Goal: Information Seeking & Learning: Learn about a topic

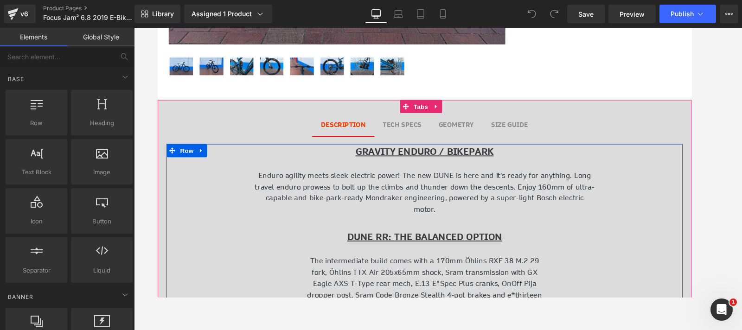
scroll to position [355, 0]
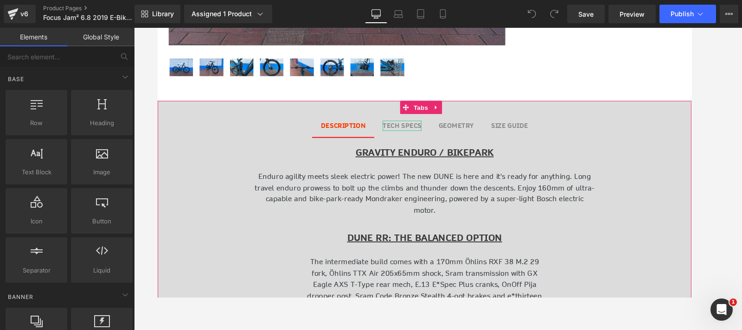
click at [406, 127] on b "TECH SPECS" at bounding box center [414, 130] width 41 height 9
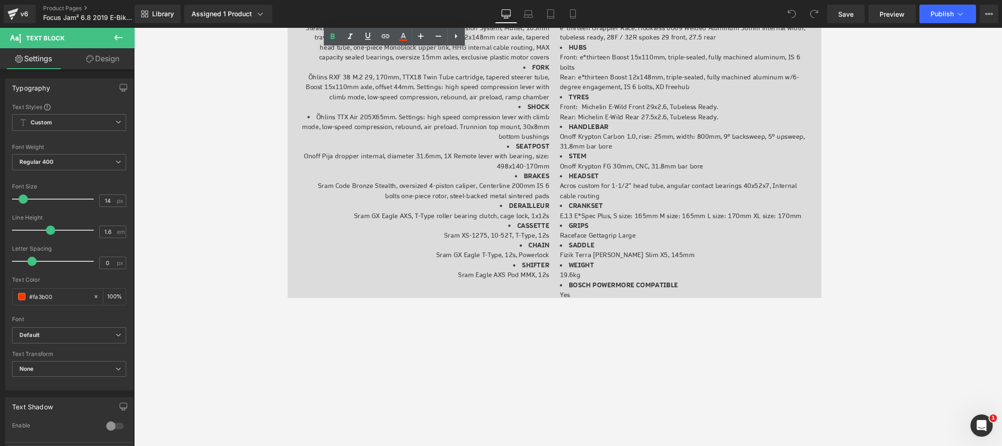
scroll to position [0, 0]
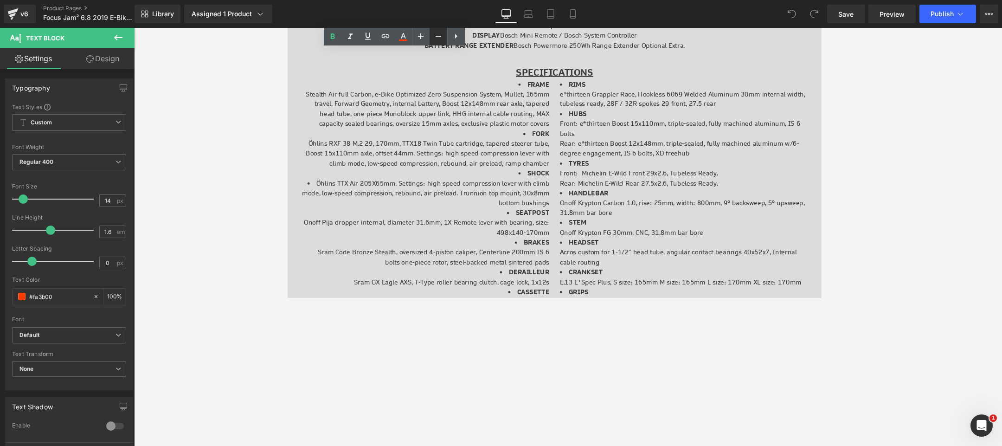
click at [440, 34] on icon at bounding box center [438, 36] width 11 height 11
type input "10"
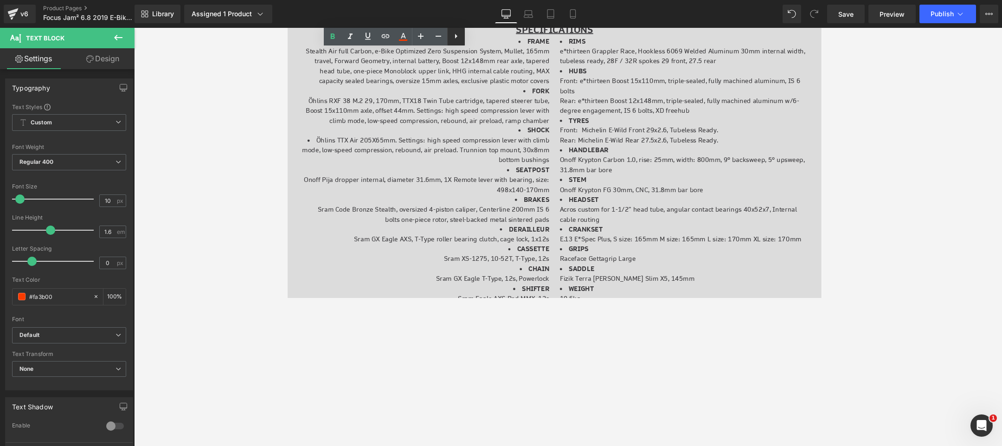
click at [457, 33] on icon at bounding box center [455, 36] width 11 height 11
drag, startPoint x: 475, startPoint y: 37, endPoint x: 195, endPoint y: 10, distance: 281.4
click at [475, 37] on icon at bounding box center [473, 36] width 11 height 11
click at [240, 71] on div at bounding box center [568, 237] width 868 height 418
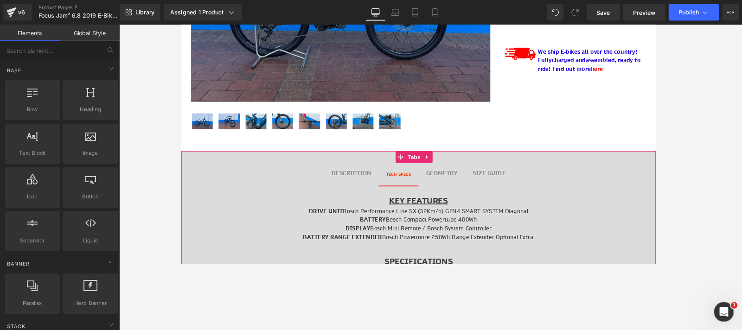
scroll to position [29, 544]
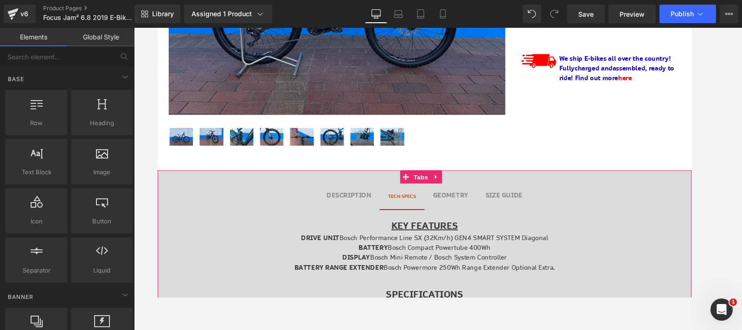
drag, startPoint x: 350, startPoint y: 198, endPoint x: 352, endPoint y: 205, distance: 7.2
click at [350, 199] on b "DESCRIPTION" at bounding box center [358, 203] width 47 height 9
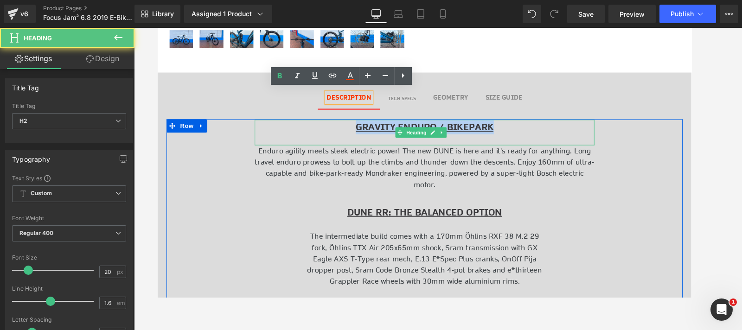
drag, startPoint x: 506, startPoint y: 128, endPoint x: 362, endPoint y: 128, distance: 143.8
click at [365, 128] on u "GRAVITY ENDURO / BIKEPARK" at bounding box center [437, 132] width 145 height 13
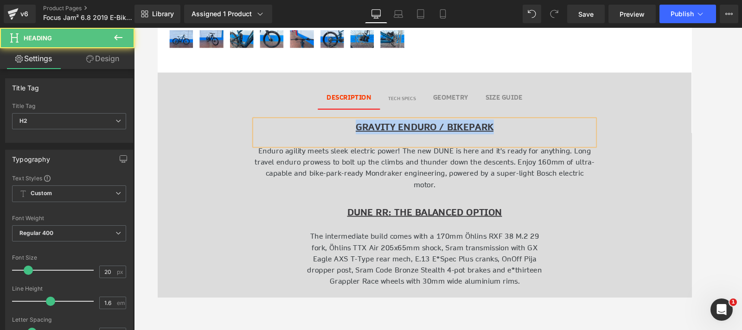
click at [387, 128] on u "GRAVITY ENDURO / BIKEPARK" at bounding box center [437, 132] width 145 height 13
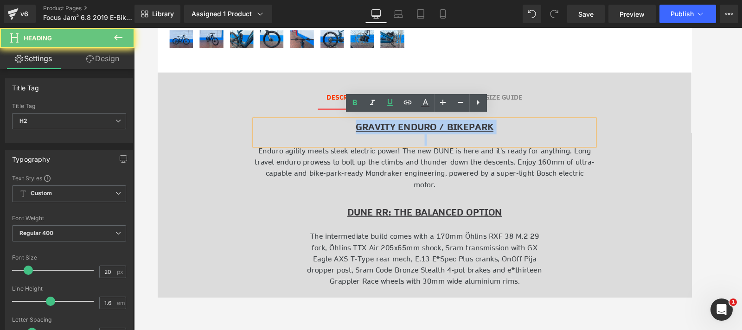
click at [387, 128] on u "GRAVITY ENDURO / BIKEPARK" at bounding box center [437, 132] width 145 height 13
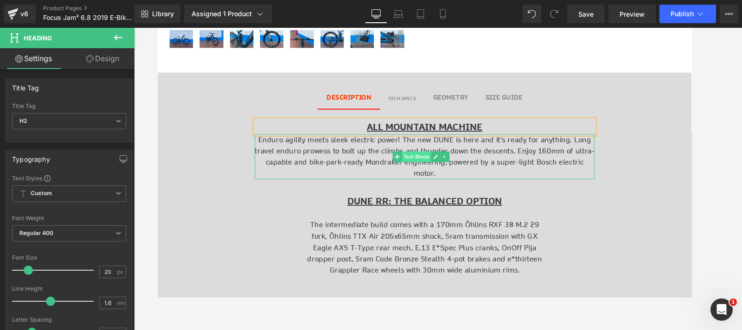
click at [424, 161] on span "Text Block" at bounding box center [429, 163] width 31 height 11
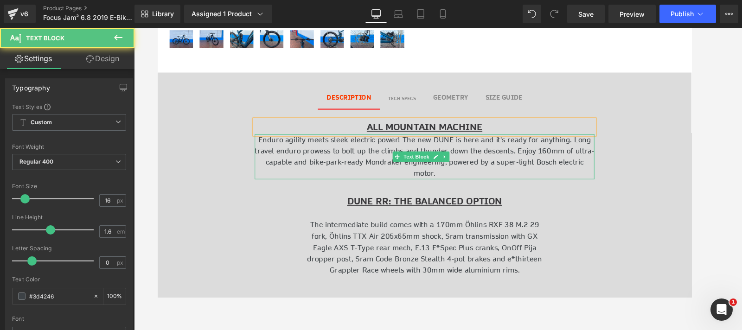
click at [472, 170] on p "Enduro agility meets sleek electric power! The new DUNE is here and it's ready …" at bounding box center [437, 163] width 357 height 47
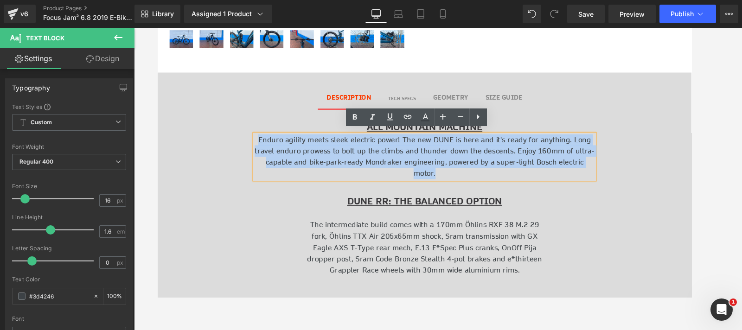
drag, startPoint x: 475, startPoint y: 177, endPoint x: 268, endPoint y: 144, distance: 210.0
click at [268, 144] on p "Enduro agility meets sleek electric power! The new DUNE is here and it's ready …" at bounding box center [437, 163] width 357 height 47
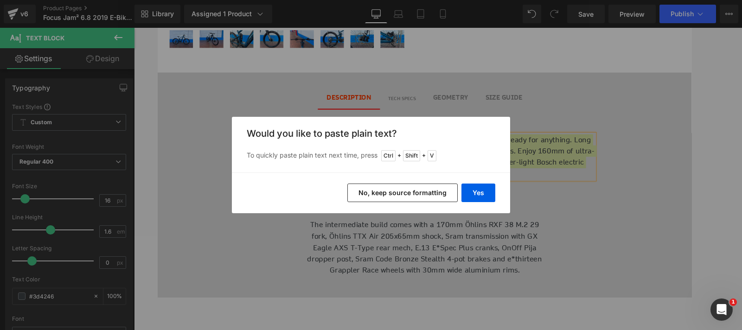
click at [425, 194] on button "No, keep source formatting" at bounding box center [402, 193] width 110 height 19
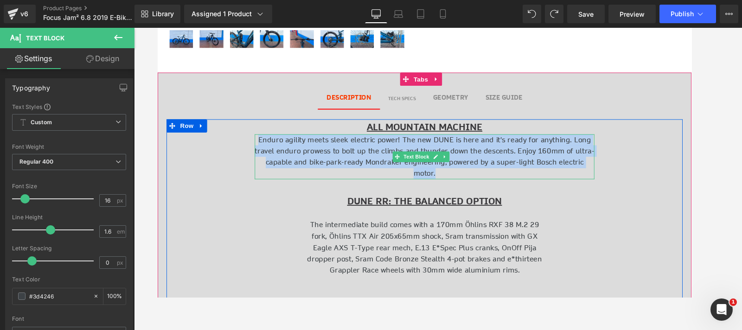
drag, startPoint x: 477, startPoint y: 179, endPoint x: 264, endPoint y: 143, distance: 216.4
click at [264, 143] on p "Enduro agility meets sleek electric power! The new DUNE is here and it's ready …" at bounding box center [437, 163] width 357 height 47
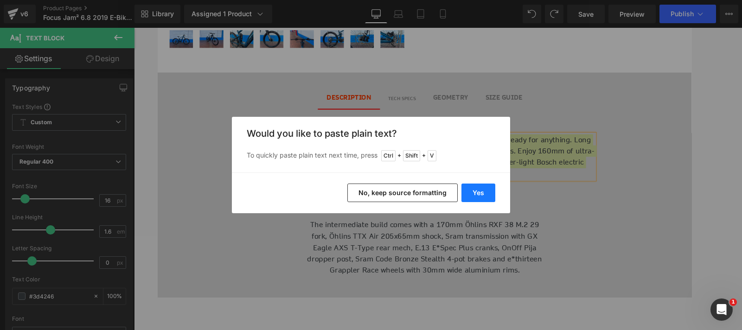
click at [478, 195] on button "Yes" at bounding box center [478, 193] width 34 height 19
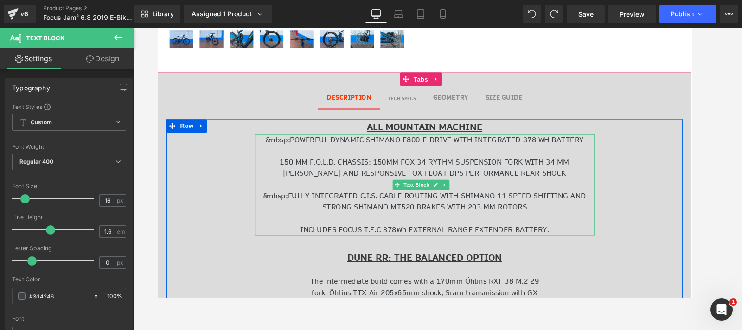
click at [563, 234] on p "INCLUDES FOCUS T.E.C 378Wh EXTERNAL RANGE EXTENDER BATTERY." at bounding box center [437, 240] width 357 height 12
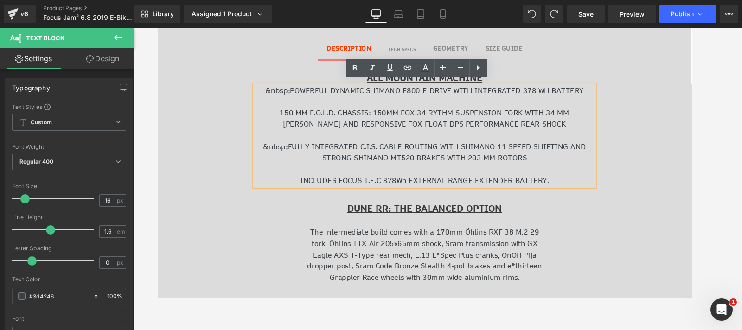
scroll to position [437, 0]
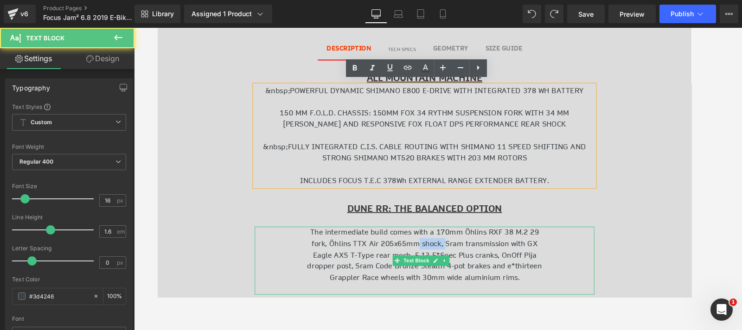
drag, startPoint x: 444, startPoint y: 251, endPoint x: 428, endPoint y: 246, distance: 17.3
click at [428, 249] on p "fork, Öhlins TTX Air 205x65mm shock, Sram transmission with GX" at bounding box center [437, 255] width 357 height 12
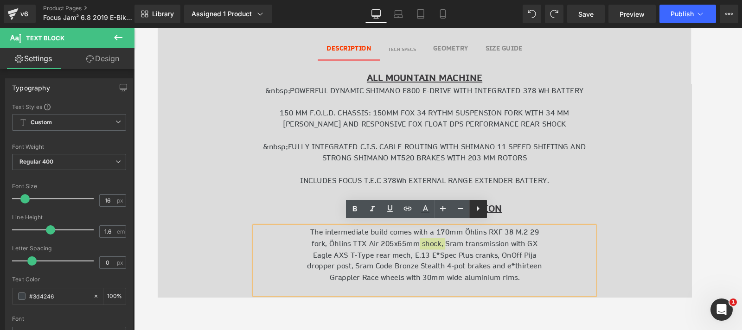
click at [478, 214] on icon at bounding box center [478, 208] width 11 height 11
click at [474, 208] on icon at bounding box center [478, 208] width 11 height 11
click at [499, 208] on icon at bounding box center [495, 208] width 11 height 11
click at [645, 164] on div "ALL MOUNTAIN MACHINE Heading &nbsp;POWERFUL DYNAMIC SHIMANO E800 E-DRIVE WITH I…" at bounding box center [437, 247] width 543 height 351
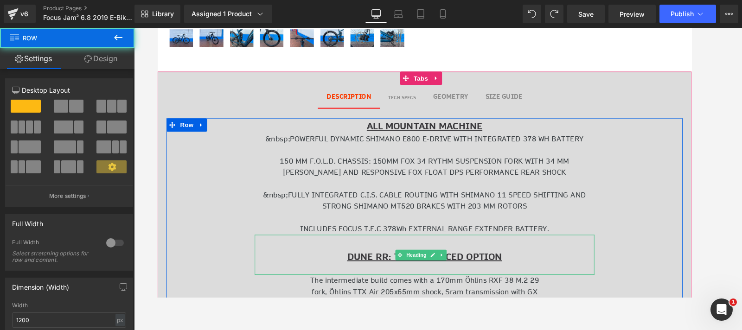
scroll to position [385, 0]
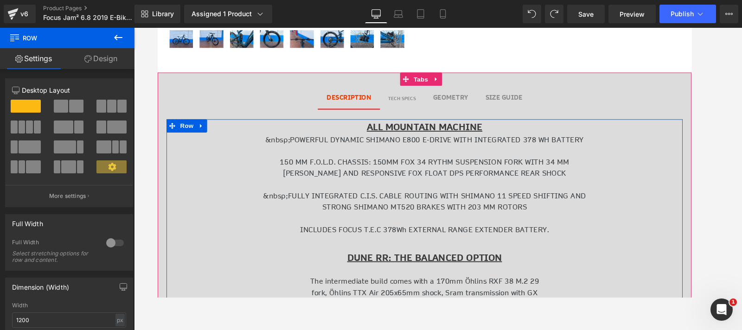
click at [383, 187] on p at bounding box center [437, 193] width 357 height 12
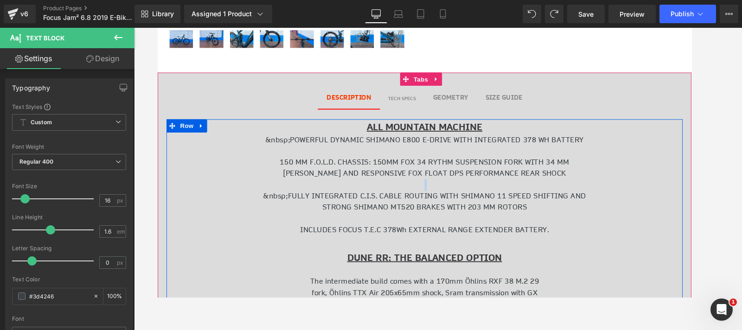
click at [376, 297] on span "fork, Öhlins TTX Air 205x65mm shock, Sram transmission with GX" at bounding box center [437, 306] width 237 height 10
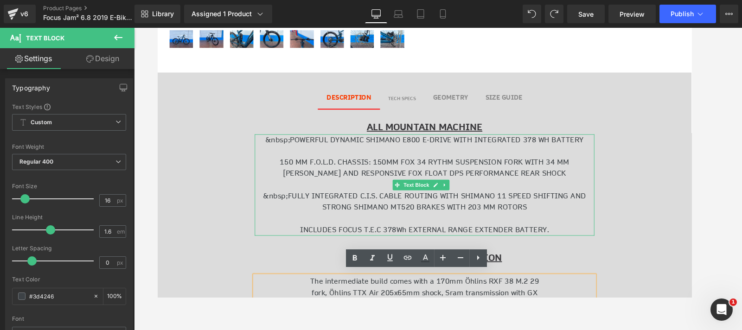
click at [372, 205] on p "&nbsp;FULLY INTEGRATED C.I.S. CABLE ROUTING WITH SHIMANO 11 SPEED SHIFTING AND …" at bounding box center [437, 210] width 357 height 24
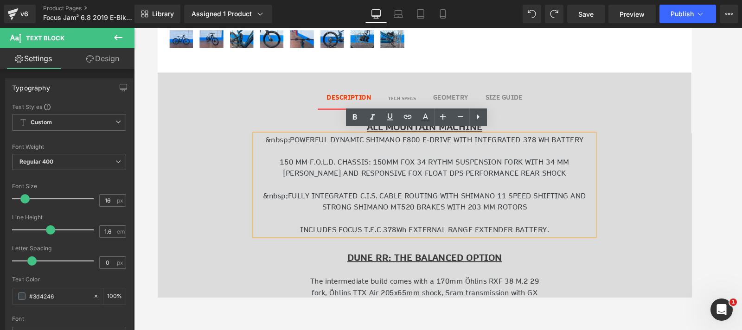
click at [295, 140] on p "&nbsp;POWERFUL DYNAMIC SHIMANO E800 E-DRIVE WITH INTEGRATED 378 WH BATTERY" at bounding box center [437, 146] width 357 height 12
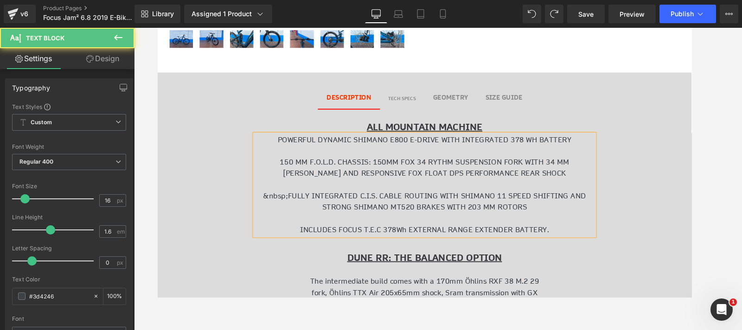
drag, startPoint x: 561, startPoint y: 235, endPoint x: 589, endPoint y: 235, distance: 27.8
click at [561, 235] on p "INCLUDES FOCUS T.E.C 378Wh EXTERNAL RANGE EXTENDER BATTERY." at bounding box center [437, 240] width 357 height 12
drag, startPoint x: 583, startPoint y: 235, endPoint x: 564, endPoint y: 231, distance: 19.3
click at [564, 234] on p "INCLUDES FOCUS T.E.C 378Wh EXTERNAL RANGE EXTENDER BATTERY=756wh Total." at bounding box center [437, 240] width 357 height 12
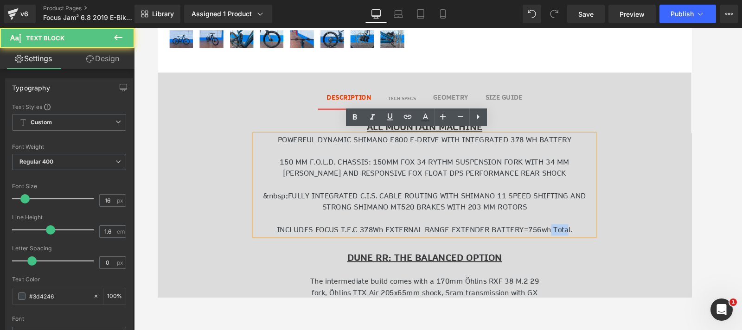
click at [577, 234] on p "INCLUDES FOCUS T.E.C 378Wh EXTERNAL RANGE EXTENDER BATTERY=756wh Total." at bounding box center [437, 240] width 357 height 12
drag, startPoint x: 585, startPoint y: 233, endPoint x: 567, endPoint y: 234, distance: 18.6
click at [567, 234] on p "INCLUDES FOCUS T.E.C 378Wh EXTERNAL RANGE EXTENDER BATTERY=756wh Total." at bounding box center [437, 240] width 357 height 12
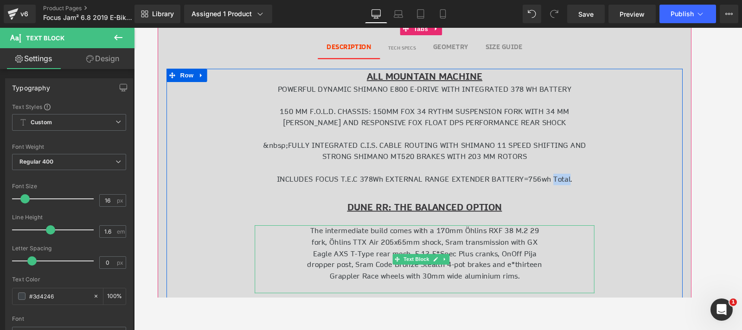
scroll to position [437, 0]
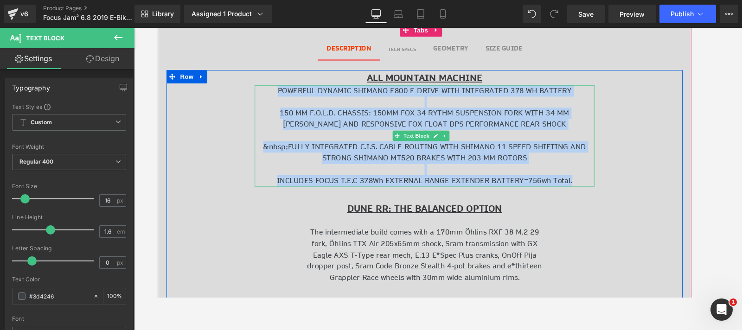
drag, startPoint x: 587, startPoint y: 185, endPoint x: 275, endPoint y: 89, distance: 326.5
click at [275, 89] on div "POWERFUL DYNAMIC SHIMANO E800 E-DRIVE WITH INTEGRATED 378 WH BATTERY 150 MM F.O…" at bounding box center [437, 141] width 357 height 107
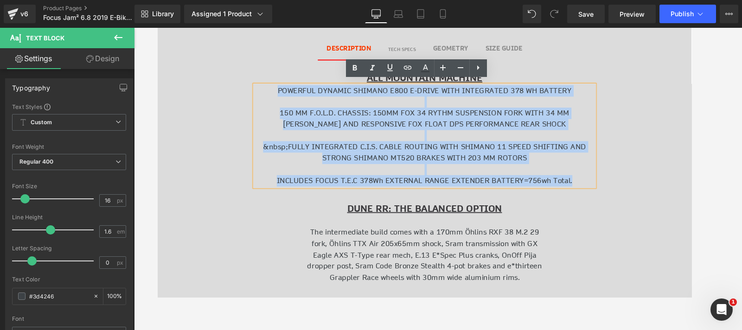
copy div "POWERFUL DYNAMIC SHIMANO E800 E-DRIVE WITH INTEGRATED 378 WH BATTERY 150 MM F.O…"
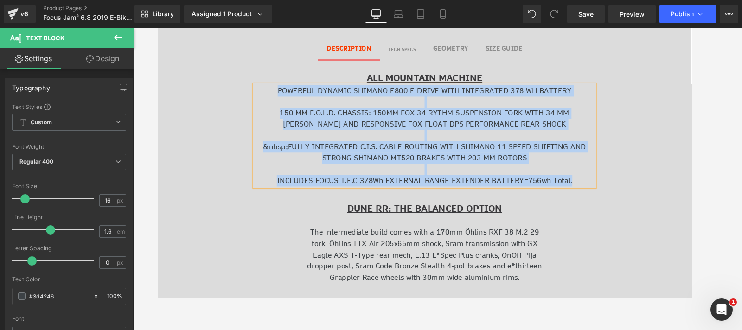
click at [593, 183] on p "INCLUDES FOCUS T.E.C 378Wh EXTERNAL RANGE EXTENDER BATTERY=756wh Total." at bounding box center [437, 189] width 357 height 12
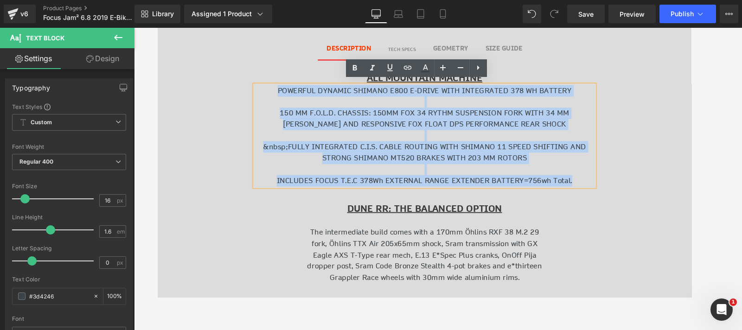
drag, startPoint x: 594, startPoint y: 182, endPoint x: 282, endPoint y: 89, distance: 325.4
click at [282, 89] on div "POWERFUL DYNAMIC SHIMANO E800 E-DRIVE WITH INTEGRATED 378 WH BATTERY 150 MM F.O…" at bounding box center [437, 141] width 357 height 107
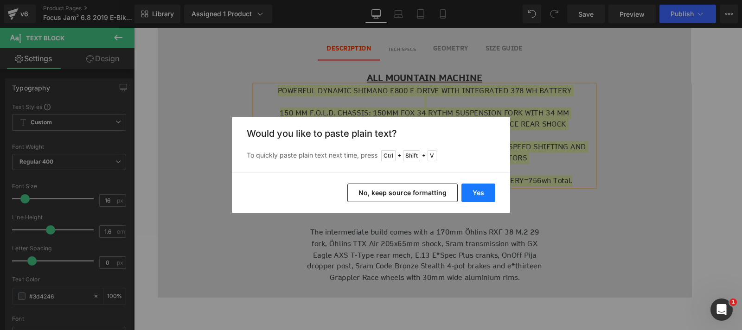
click at [476, 192] on button "Yes" at bounding box center [478, 193] width 34 height 19
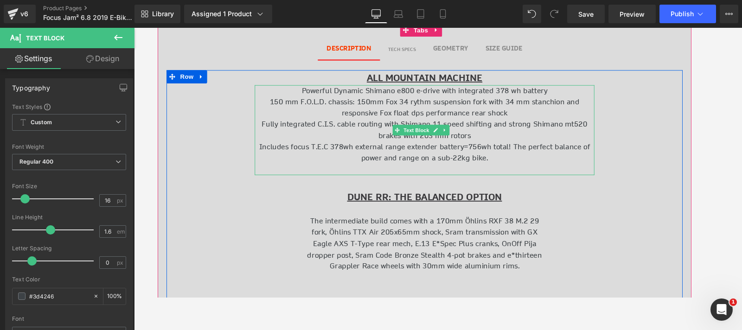
click at [567, 90] on p "Powerful Dynamic Shimano e800 e-drive with integrated 378 wh battery" at bounding box center [437, 94] width 357 height 12
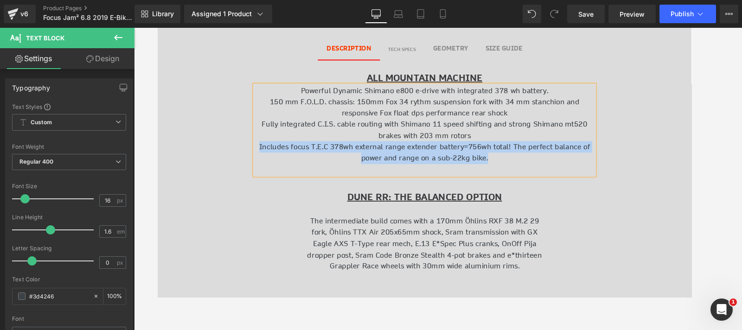
drag, startPoint x: 504, startPoint y: 160, endPoint x: 261, endPoint y: 147, distance: 243.3
click at [261, 147] on p "Includes focus T.E.C 378wh external range extender battery=756wh total! The per…" at bounding box center [437, 159] width 357 height 24
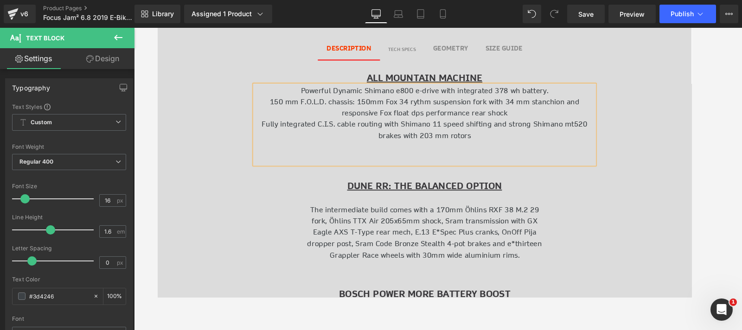
click at [577, 88] on p "Powerful Dynamic Shimano e800 e-drive with integrated 378 wh battery." at bounding box center [437, 94] width 357 height 12
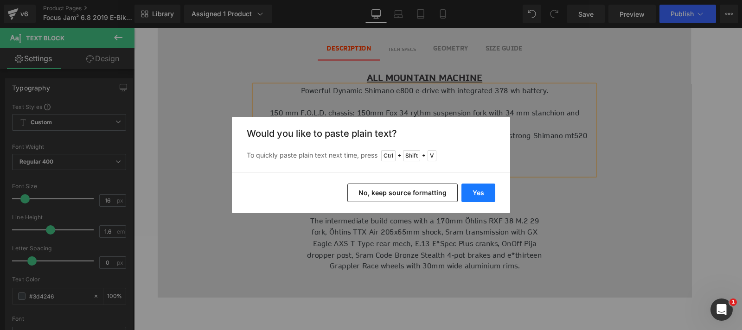
drag, startPoint x: 480, startPoint y: 188, endPoint x: 339, endPoint y: 170, distance: 142.7
click at [480, 189] on button "Yes" at bounding box center [478, 193] width 34 height 19
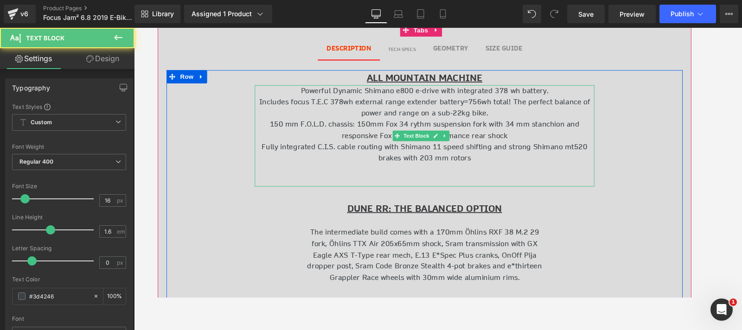
click at [528, 101] on p "Includes focus T.E.C 378wh external range extender battery=756wh total! The per…" at bounding box center [437, 112] width 357 height 24
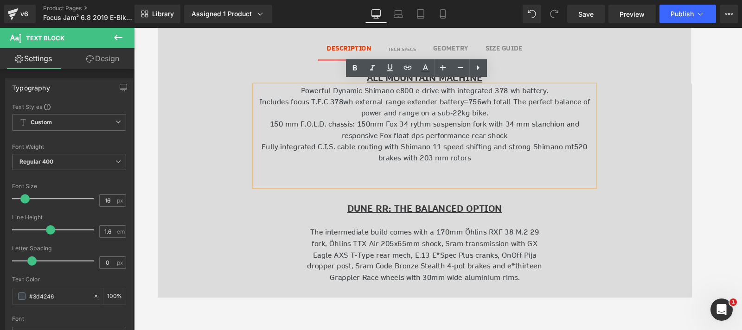
click at [516, 113] on p "Includes focus T.E.C 378wh external range extender battery=756wh total! The per…" at bounding box center [437, 112] width 357 height 24
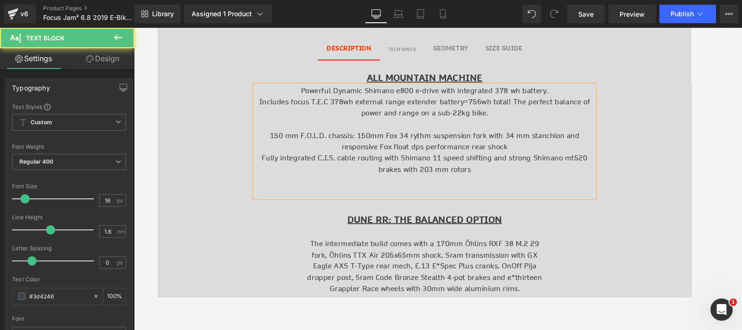
click at [538, 150] on p "150 mm F.O.L.D. chassis: 150mm Fox 34 rythm suspension fork with 34 mm stanchio…" at bounding box center [437, 147] width 357 height 24
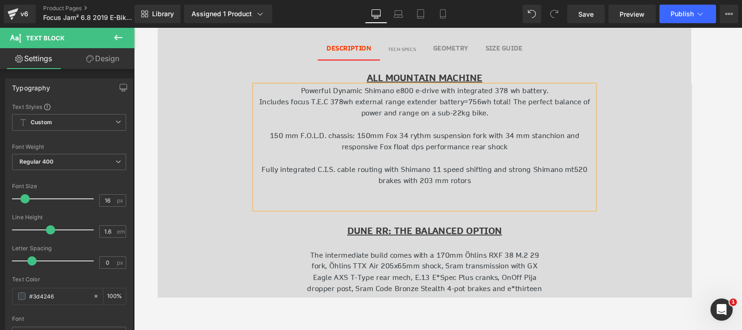
click at [466, 196] on p at bounding box center [437, 201] width 357 height 12
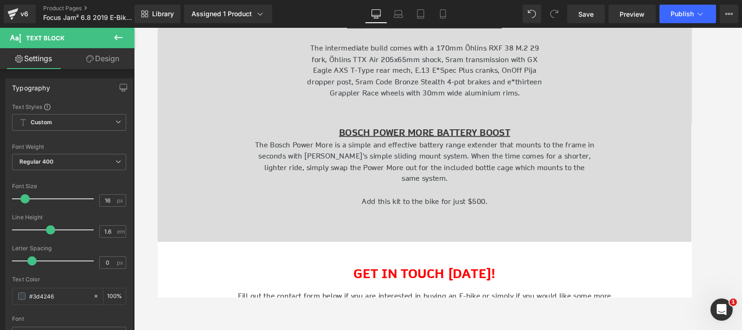
scroll to position [643, 0]
click at [433, 126] on span "Heading" at bounding box center [428, 129] width 25 height 11
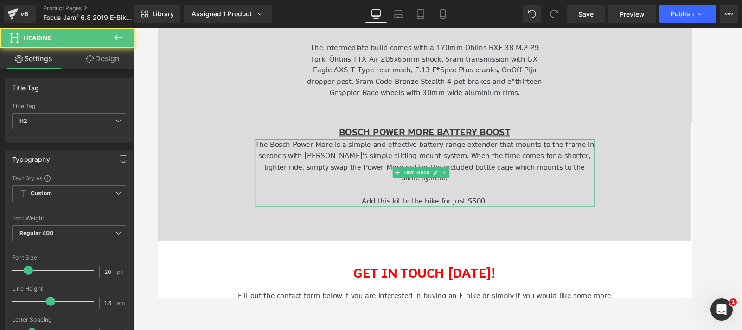
click at [465, 155] on p "The Bosch Power More is a simple and effective battery range extender that moun…" at bounding box center [437, 168] width 357 height 47
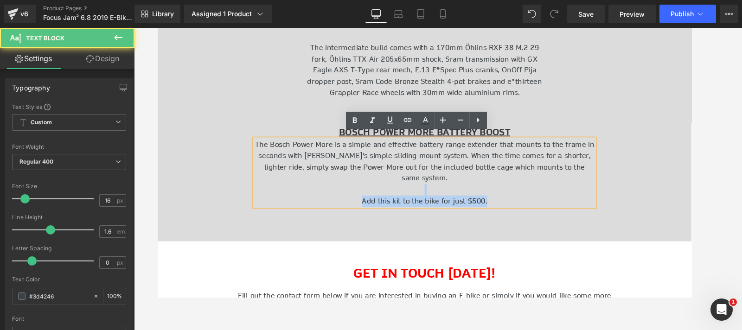
drag, startPoint x: 504, startPoint y: 203, endPoint x: 403, endPoint y: 193, distance: 101.6
click at [403, 193] on div "The Bosch Power More is a simple and effective battery range extender that moun…" at bounding box center [437, 180] width 357 height 71
click at [503, 204] on p "Add this kit to the bike for just $500." at bounding box center [437, 210] width 357 height 12
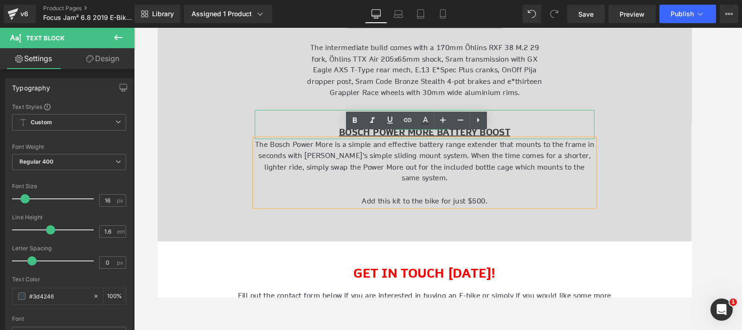
click at [543, 134] on h2 "BOSCH POWER MORE BATTERY BOOST" at bounding box center [437, 136] width 357 height 15
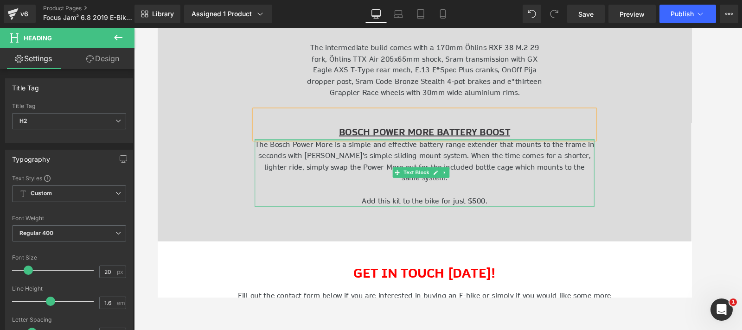
click at [526, 145] on div at bounding box center [437, 146] width 357 height 2
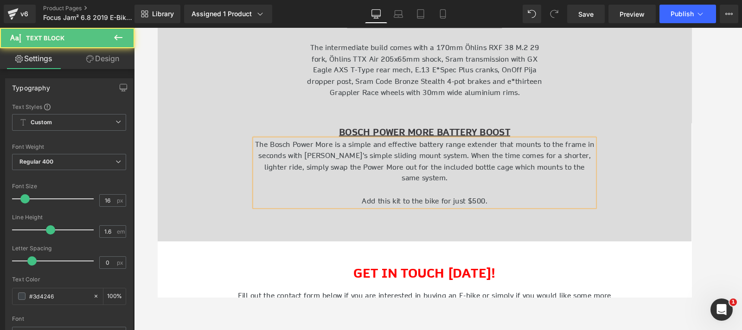
click at [511, 184] on p "The Bosch Power More is a simple and effective battery range extender that moun…" at bounding box center [437, 168] width 357 height 47
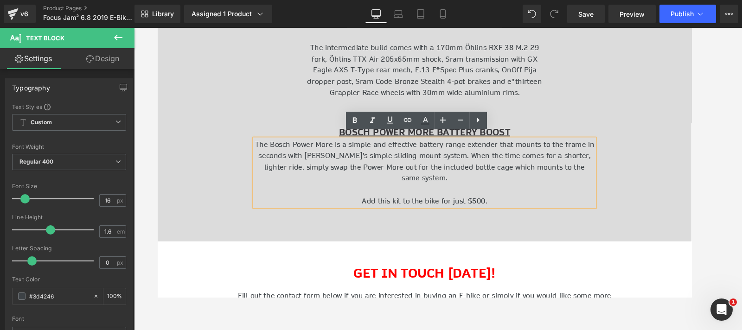
click at [514, 209] on p "Add this kit to the bike for just $500." at bounding box center [437, 210] width 357 height 12
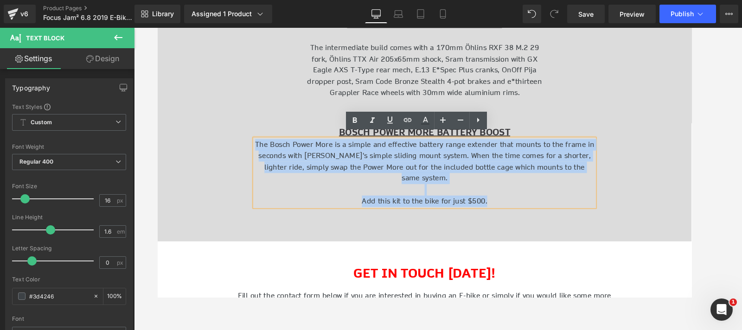
drag, startPoint x: 511, startPoint y: 205, endPoint x: 259, endPoint y: 144, distance: 259.4
click at [259, 145] on div "The Bosch Power More is a simple and effective battery range extender that moun…" at bounding box center [437, 180] width 357 height 71
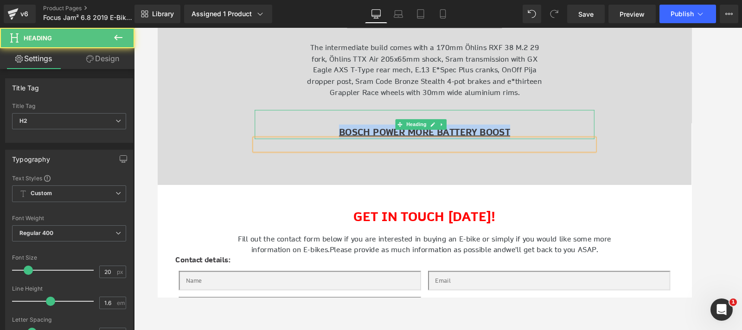
drag, startPoint x: 529, startPoint y: 128, endPoint x: 322, endPoint y: 127, distance: 206.8
click at [322, 129] on h2 "BOSCH POWER MORE BATTERY BOOST" at bounding box center [437, 136] width 357 height 15
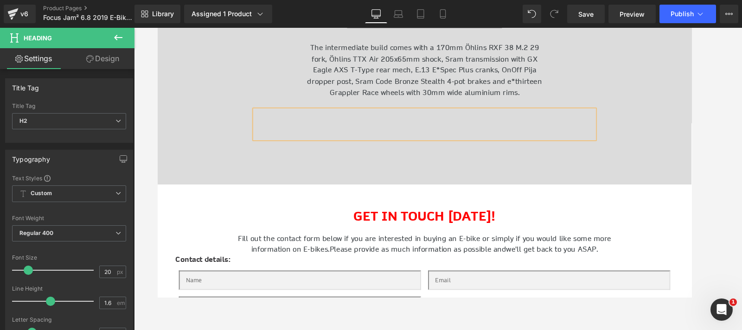
click at [357, 135] on h2 at bounding box center [437, 136] width 357 height 15
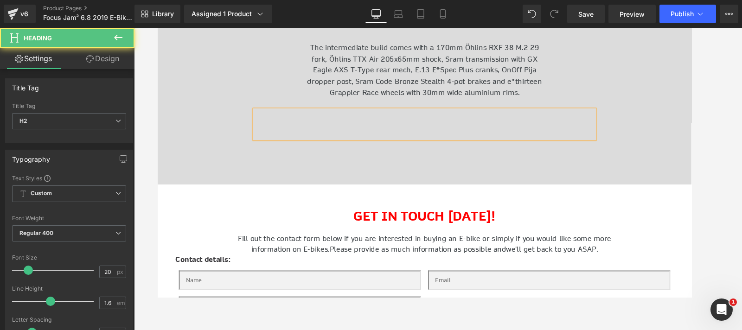
scroll to position [592, 0]
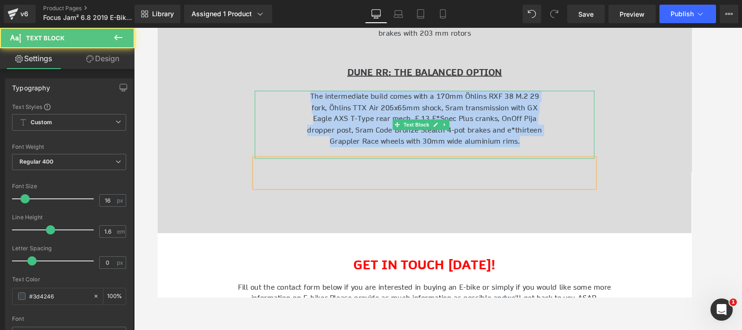
drag, startPoint x: 539, startPoint y: 140, endPoint x: 301, endPoint y: 99, distance: 241.8
click at [301, 99] on p "The intermediate build comes with a 170mm Öhlins RXF 38 M.2 29 fork, Öhlins TTX…" at bounding box center [437, 123] width 357 height 59
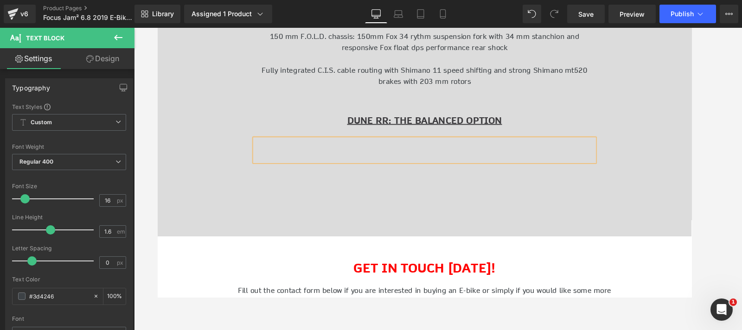
scroll to position [540, 0]
click at [487, 125] on u "DUNE RR: THE BALANCED OPTION" at bounding box center [438, 126] width 163 height 13
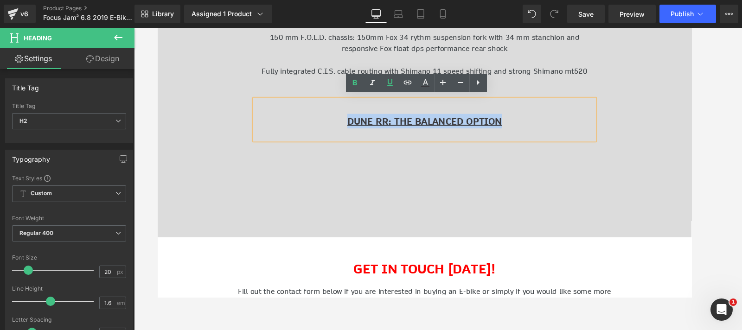
drag, startPoint x: 537, startPoint y: 122, endPoint x: 340, endPoint y: 113, distance: 197.3
click at [340, 113] on div "DUNE RR: THE BALANCED OPTION" at bounding box center [437, 124] width 357 height 43
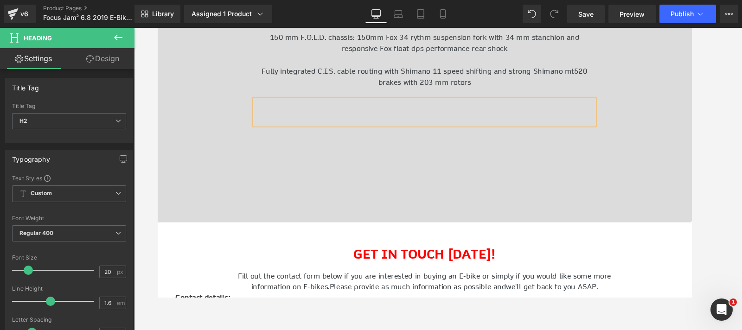
click at [419, 96] on p at bounding box center [437, 97] width 357 height 12
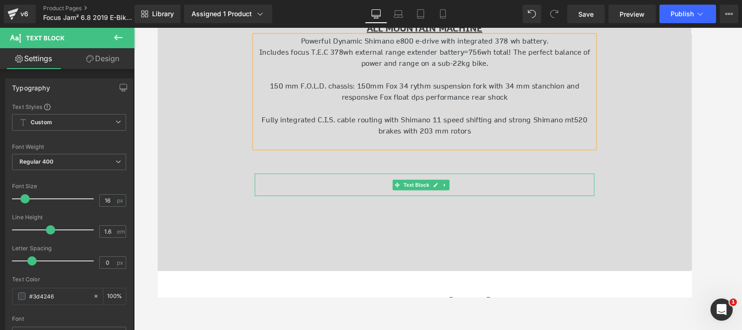
scroll to position [488, 0]
click at [486, 182] on div at bounding box center [437, 183] width 357 height 2
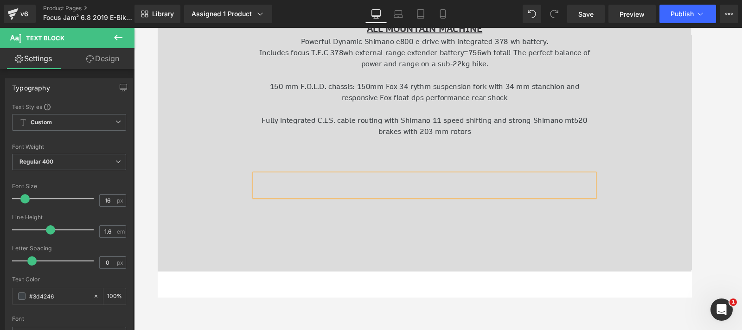
click at [488, 173] on div at bounding box center [437, 176] width 357 height 12
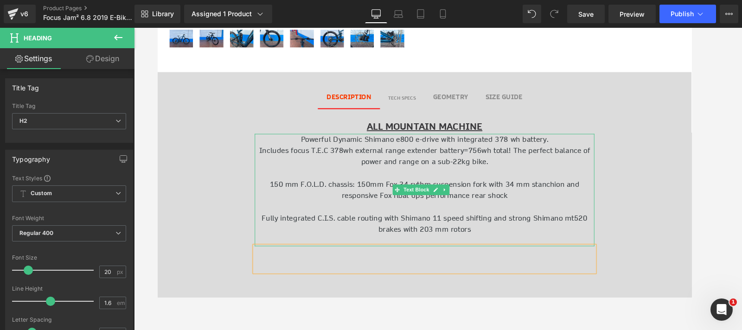
scroll to position [385, 0]
click at [403, 99] on b "TECH SPECS" at bounding box center [414, 102] width 29 height 7
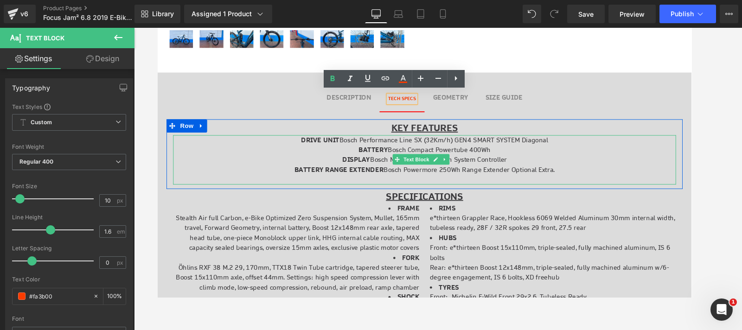
drag, startPoint x: 572, startPoint y: 176, endPoint x: 568, endPoint y: 174, distance: 5.0
click at [572, 176] on p "BATTERY RANGE EXTENDER Bosch Powermore 250Wh Range Extender Optional Extra." at bounding box center [437, 177] width 529 height 10
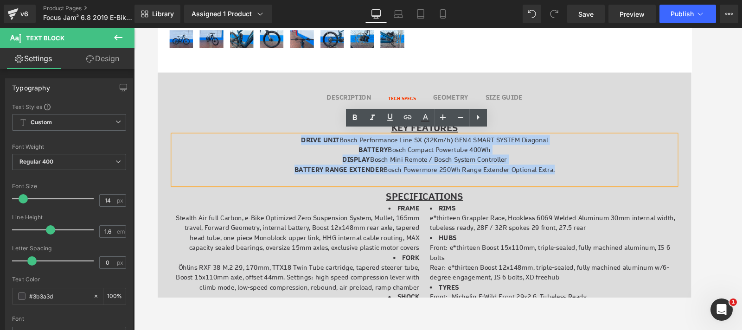
drag, startPoint x: 572, startPoint y: 173, endPoint x: 300, endPoint y: 143, distance: 273.8
click at [300, 143] on div "DRIVE UNIT Bosch Performance Line SX (32Km/h) GEN4 SMART SYSTEM Diagonal BATTER…" at bounding box center [437, 167] width 529 height 52
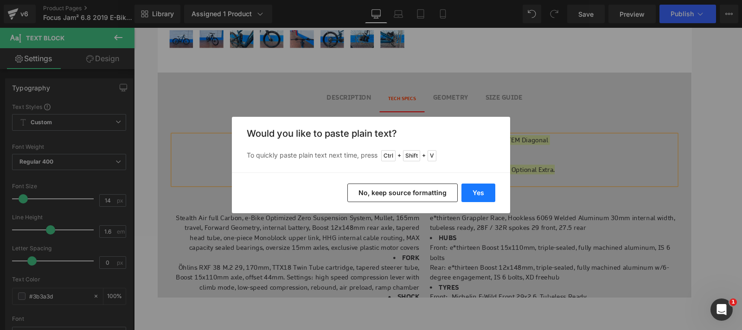
click at [481, 196] on button "Yes" at bounding box center [478, 193] width 34 height 19
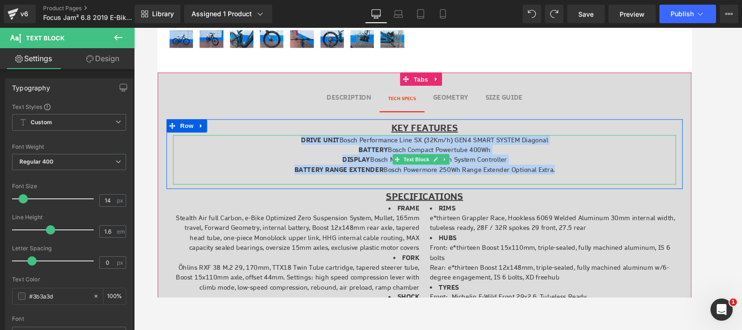
drag, startPoint x: 580, startPoint y: 171, endPoint x: 302, endPoint y: 140, distance: 279.5
click at [302, 141] on div "DRIVE UNIT Bosch Performance Line SX (32Km/h) GEN4 SMART SYSTEM Diagonal BATTER…" at bounding box center [437, 167] width 529 height 52
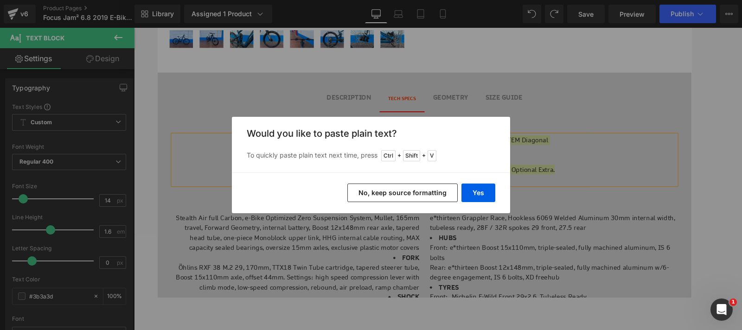
click at [407, 195] on button "No, keep source formatting" at bounding box center [402, 193] width 110 height 19
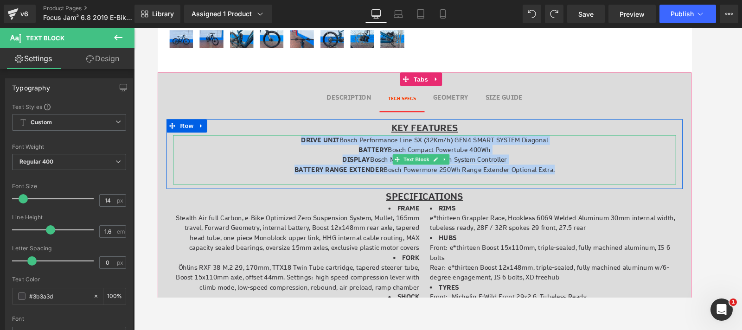
drag, startPoint x: 581, startPoint y: 169, endPoint x: 301, endPoint y: 139, distance: 280.7
click at [301, 141] on div "DRIVE UNIT Bosch Performance Line SX (32Km/h) GEN4 SMART SYSTEM Diagonal BATTER…" at bounding box center [437, 167] width 529 height 52
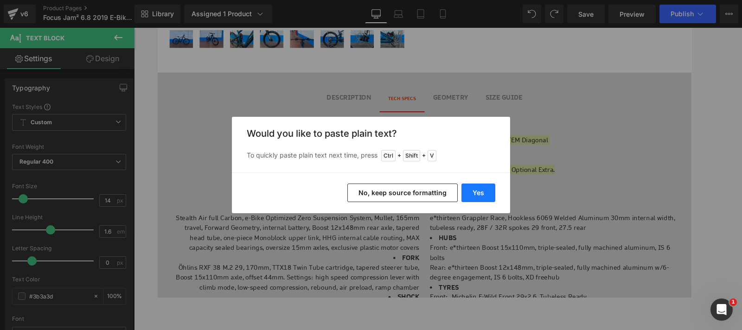
click at [483, 192] on button "Yes" at bounding box center [478, 193] width 34 height 19
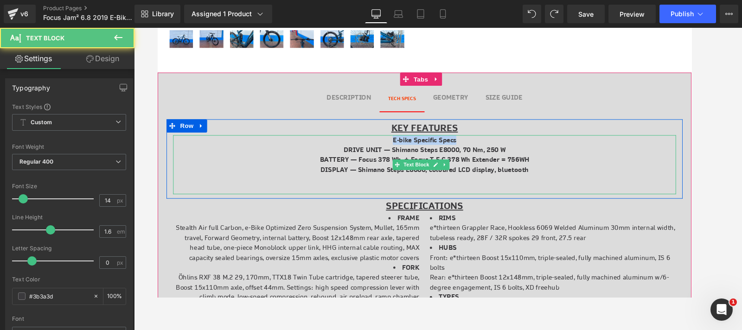
drag, startPoint x: 475, startPoint y: 140, endPoint x: 386, endPoint y: 139, distance: 89.5
click at [386, 141] on p "E-bike Specific Specs" at bounding box center [437, 146] width 529 height 10
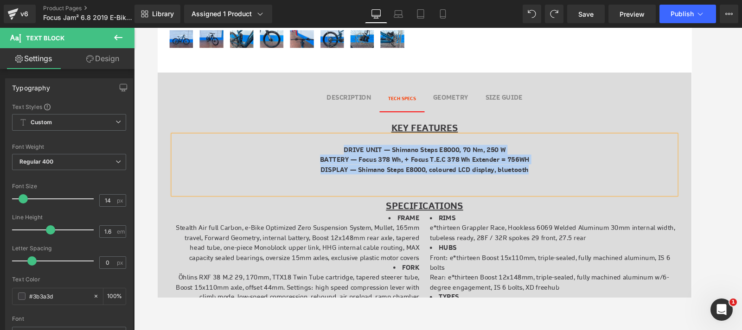
drag, startPoint x: 548, startPoint y: 174, endPoint x: 333, endPoint y: 146, distance: 216.6
click at [333, 146] on div "DRIVE UNIT — Shimano Steps E8000, 70 Nm, 250 W BATTERY — Focus 378 Wh, + Focus…" at bounding box center [437, 172] width 529 height 62
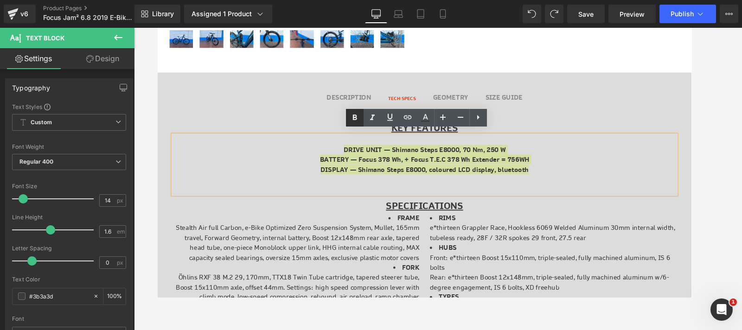
click at [347, 115] on link at bounding box center [355, 118] width 18 height 18
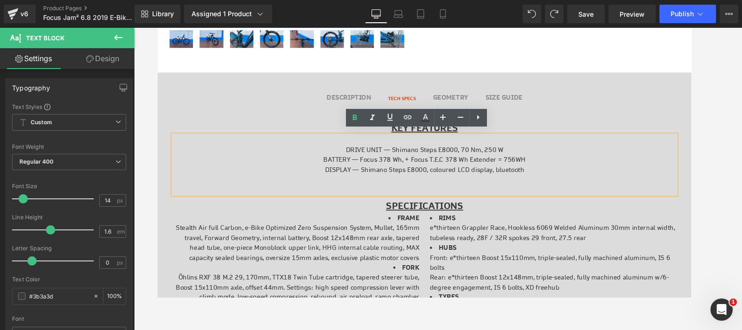
click at [377, 153] on p "DRIVE UNIT — Shimano Steps E8000, 70 Nm, 250 W" at bounding box center [437, 156] width 529 height 10
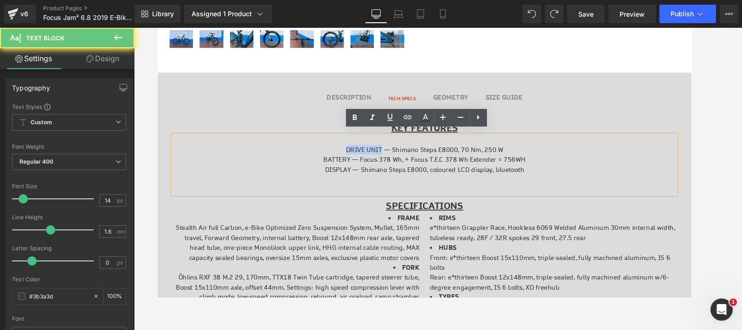
drag, startPoint x: 389, startPoint y: 150, endPoint x: 351, endPoint y: 139, distance: 40.1
click at [347, 151] on p "DRIVE UNIT — Shimano Steps E8000, 70 Nm, 250 W" at bounding box center [437, 156] width 529 height 10
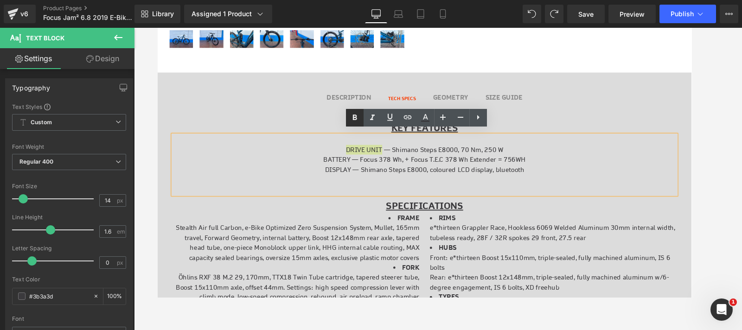
click at [352, 116] on icon at bounding box center [354, 117] width 11 height 11
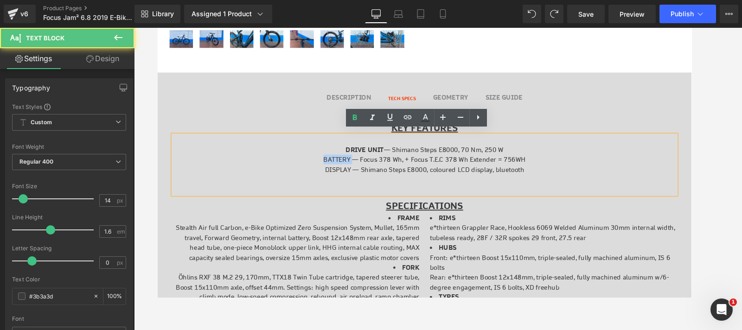
drag, startPoint x: 357, startPoint y: 162, endPoint x: 319, endPoint y: 164, distance: 37.6
click at [319, 164] on p "BATTERY — Focus 378 Wh, + Focus T.E.C 378 Wh Extender = 756WH" at bounding box center [437, 166] width 529 height 10
click at [358, 118] on icon at bounding box center [354, 117] width 11 height 11
drag, startPoint x: 356, startPoint y: 172, endPoint x: 325, endPoint y: 173, distance: 31.1
click at [325, 173] on p "DISPLAY — Shimano Steps E8000, coloured LCD display, bluetooth" at bounding box center [437, 177] width 529 height 10
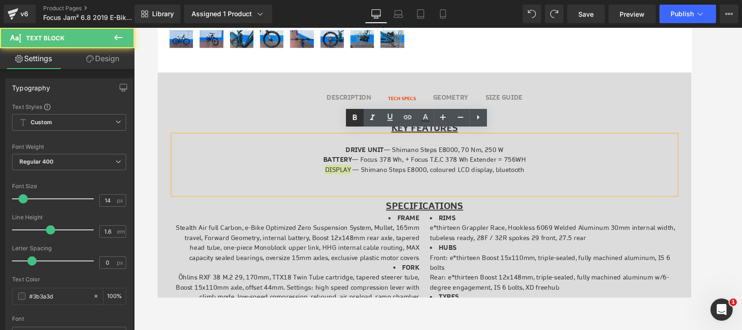
click at [353, 119] on icon at bounding box center [355, 118] width 4 height 6
click at [384, 174] on p "DISPLAY — Shimano Steps E8000, coloured LCD display, bluetooth" at bounding box center [437, 177] width 529 height 10
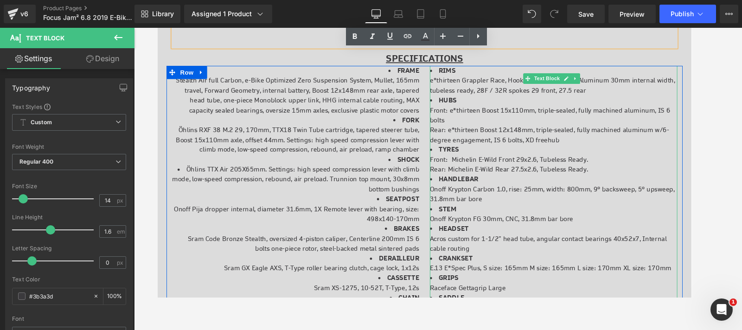
scroll to position [540, 0]
click at [373, 153] on li "FORK Öhlins RXF 38 M.2 29, 170mm, TTX18 Twin Tube cartridge, tapered steerer tu…" at bounding box center [302, 141] width 260 height 42
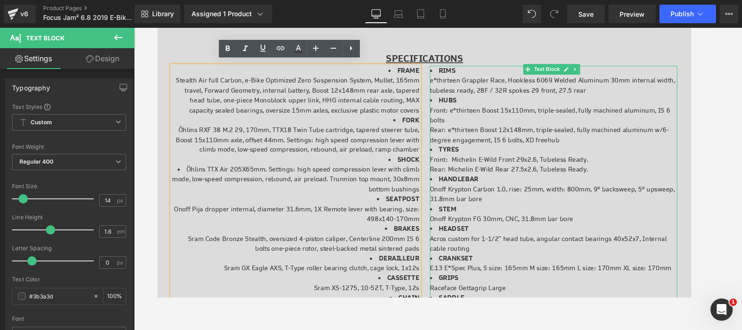
click at [516, 138] on li "HUBS Front: e*thirteen Boost 15x110mm, triple-sealed, fully machined aluminum, …" at bounding box center [573, 125] width 260 height 52
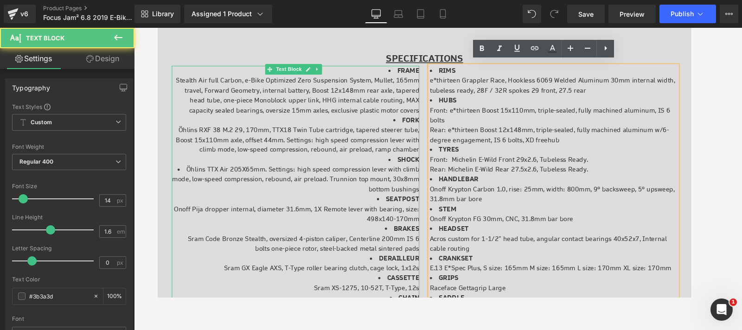
click at [349, 146] on li "FORK Öhlins RXF 38 M.2 29, 170mm, TTX18 Twin Tube cartridge, tapered steerer tu…" at bounding box center [302, 141] width 260 height 42
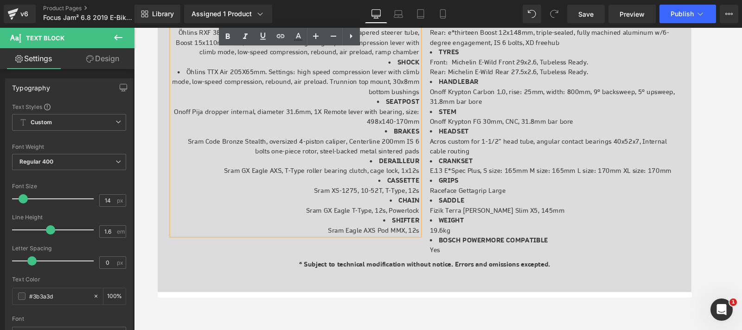
scroll to position [643, 0]
